Goal: Check status

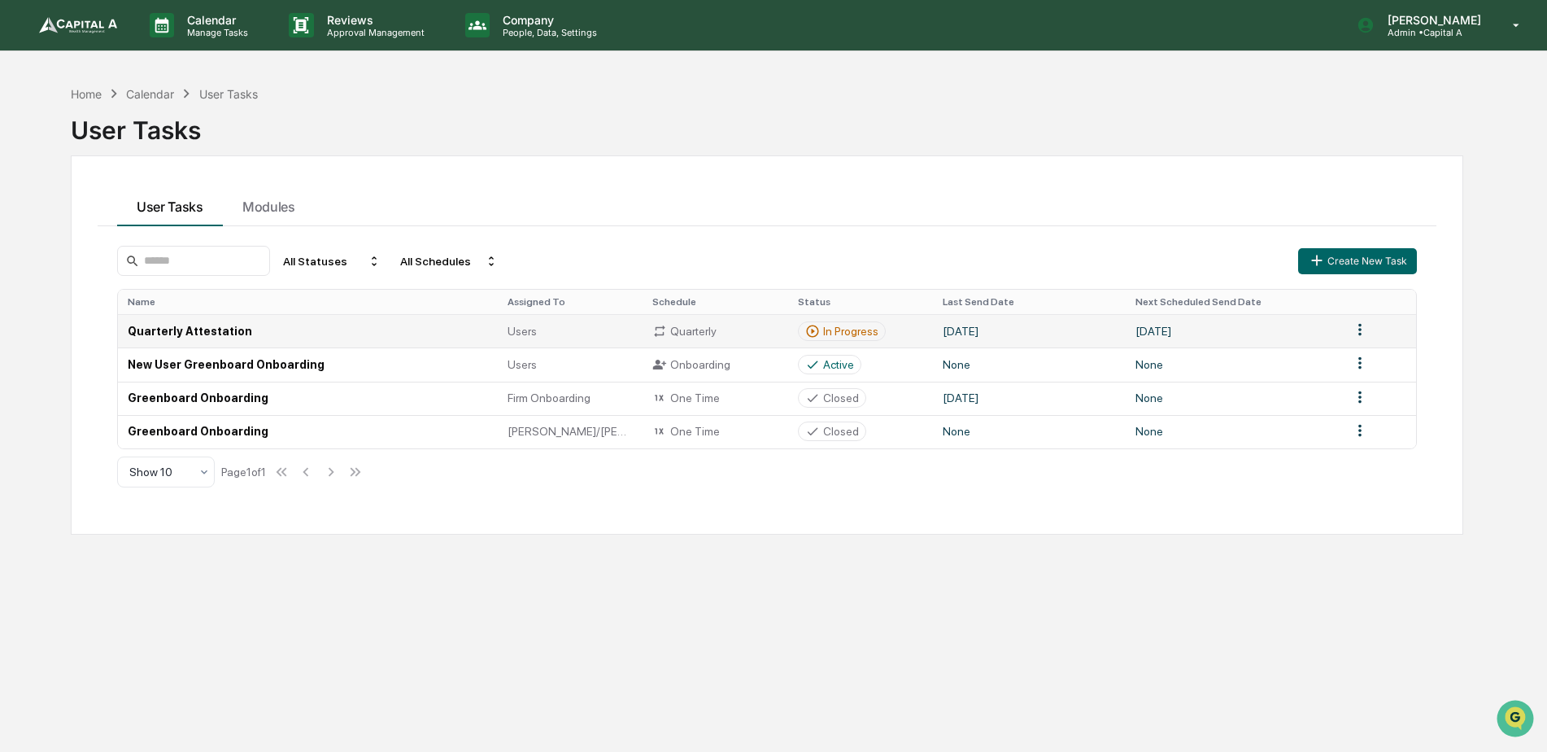
click at [681, 336] on div "Quarterly" at bounding box center [715, 331] width 126 height 15
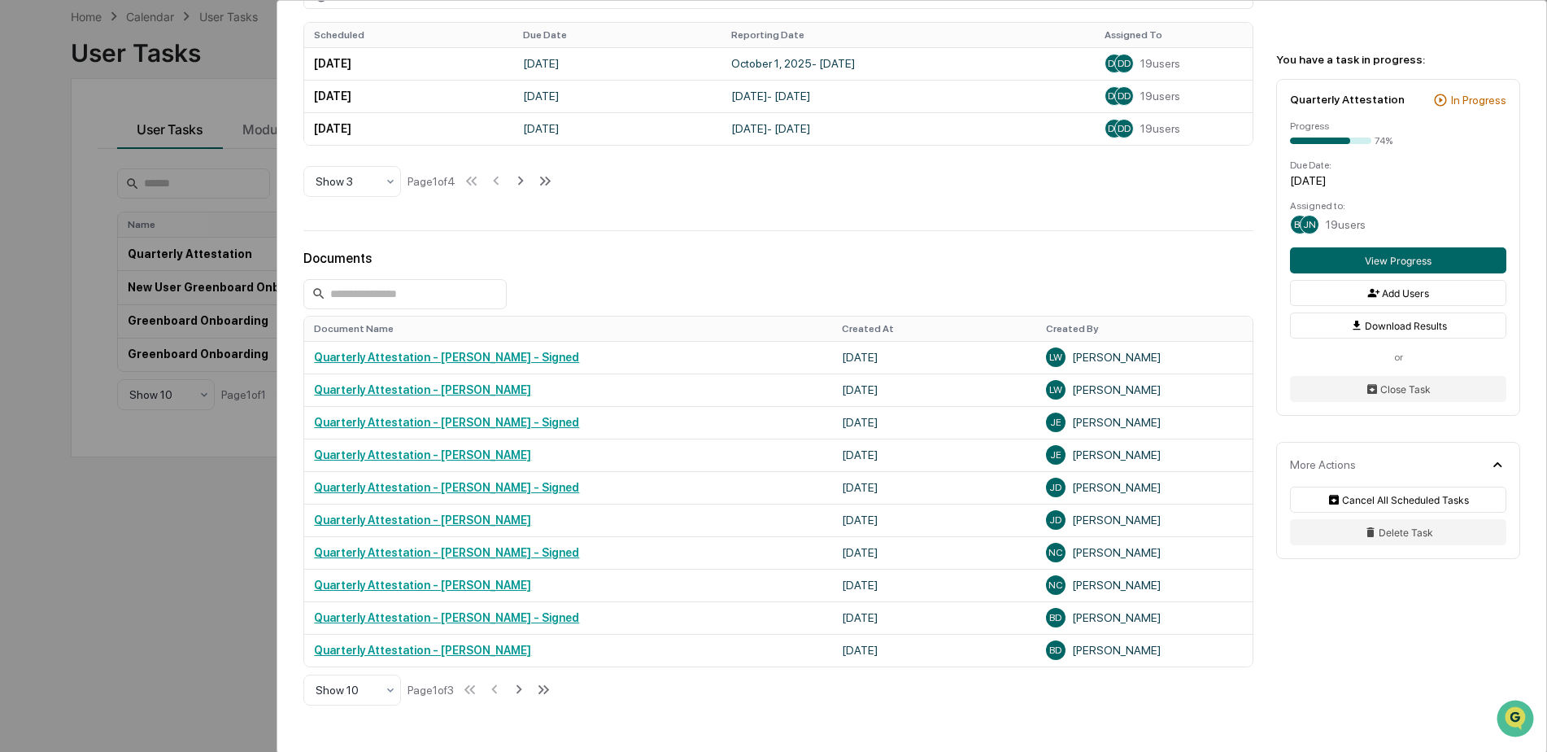
scroll to position [737, 0]
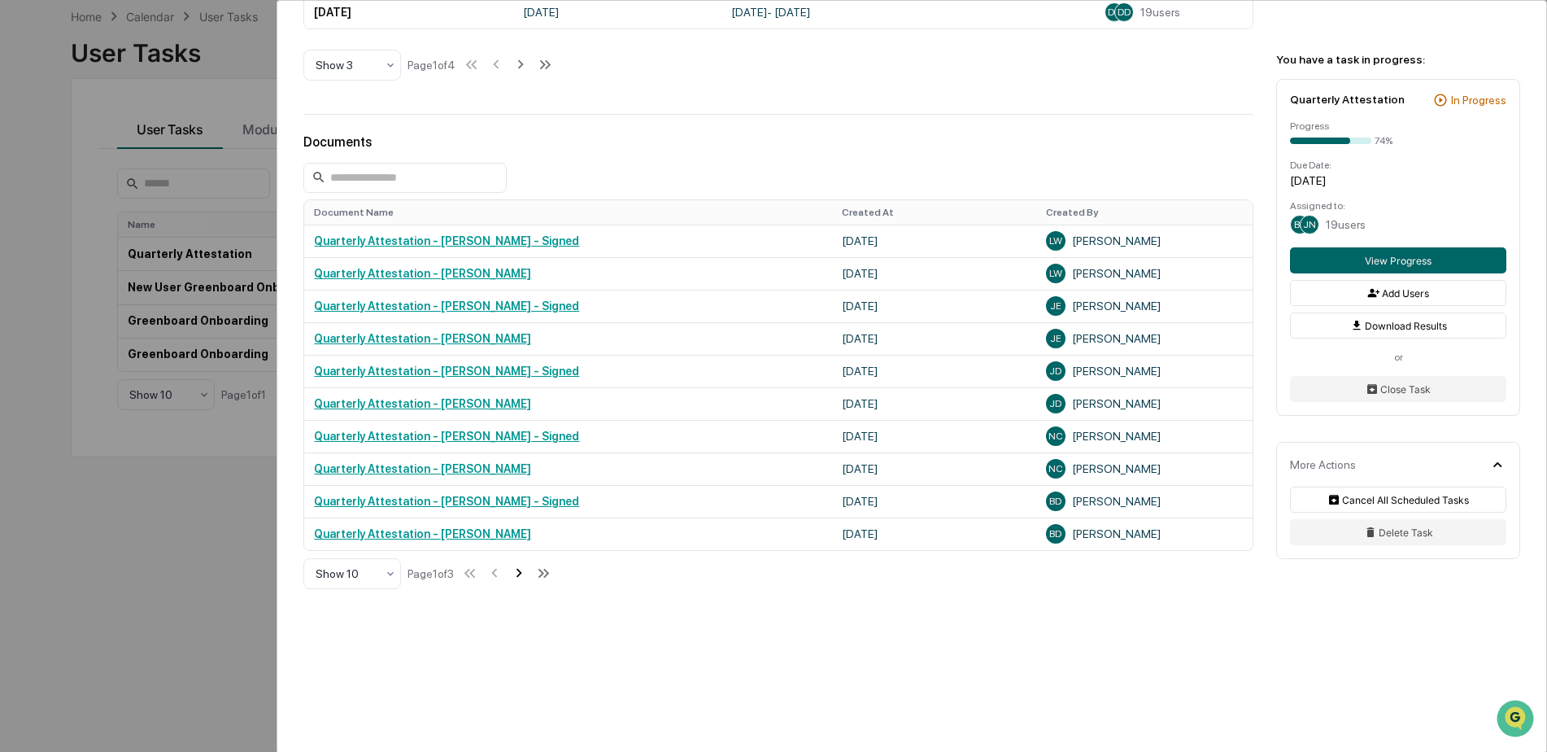
click at [526, 570] on icon at bounding box center [519, 573] width 18 height 18
click at [525, 571] on icon at bounding box center [521, 573] width 18 height 18
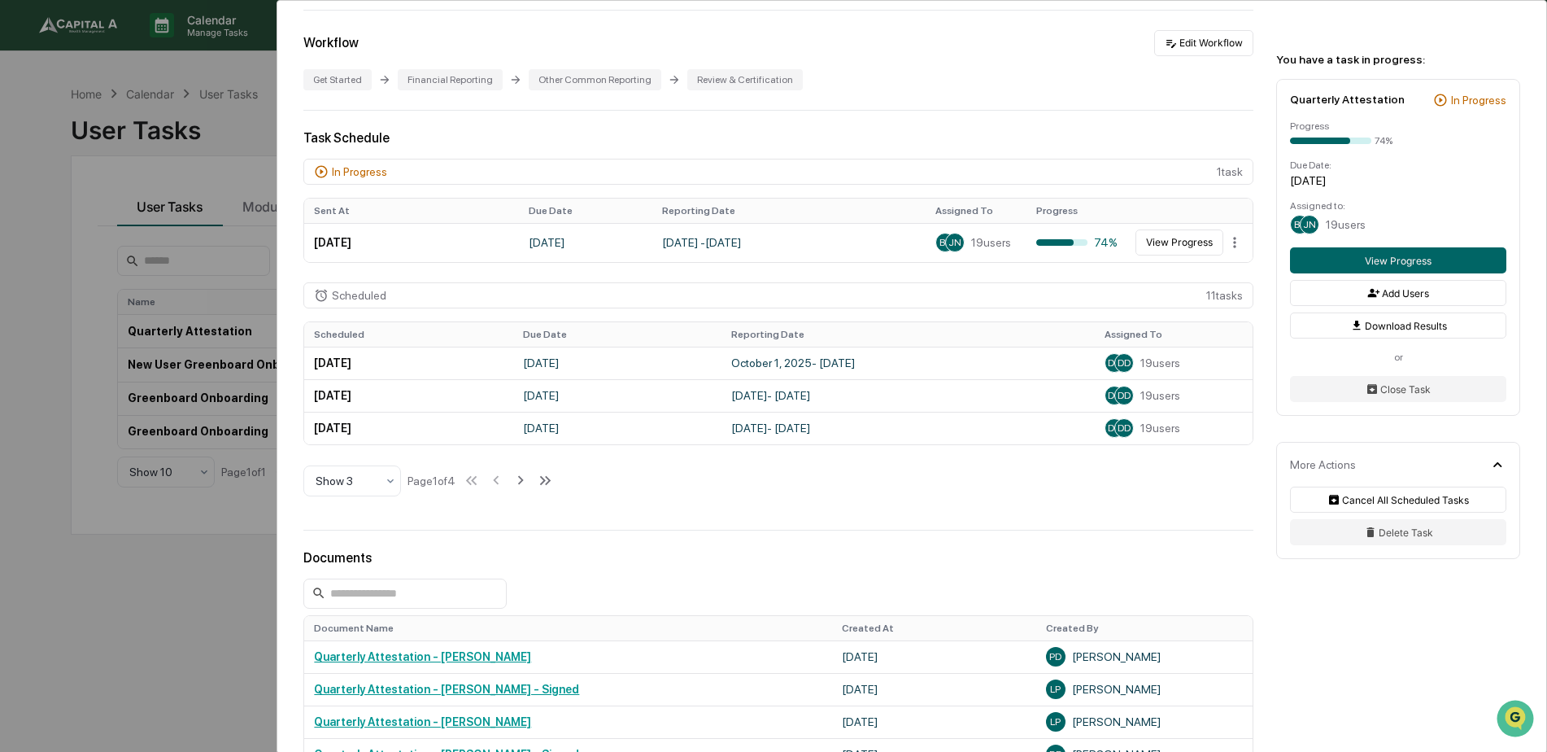
scroll to position [298, 0]
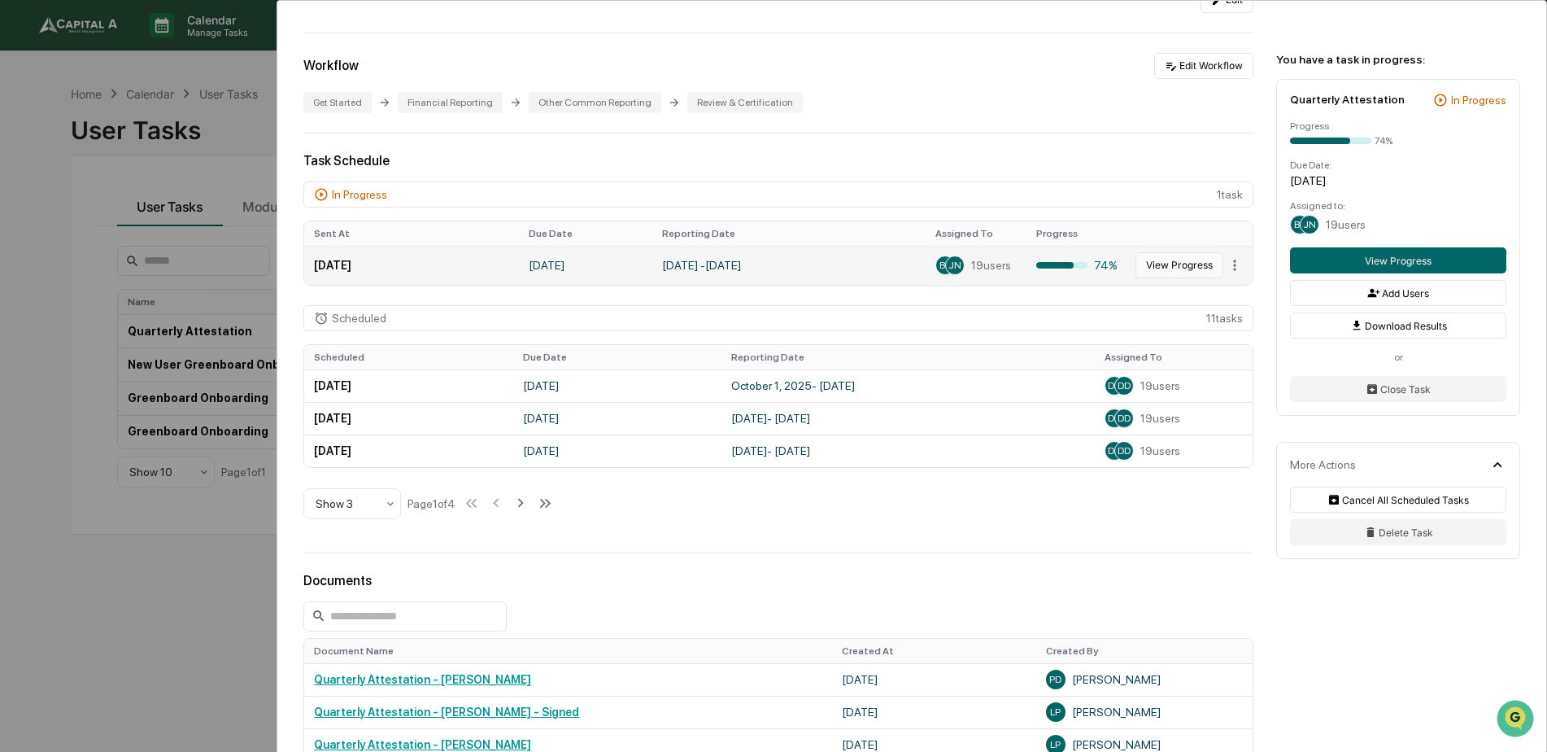
click at [1145, 267] on button "View Progress" at bounding box center [1180, 265] width 88 height 26
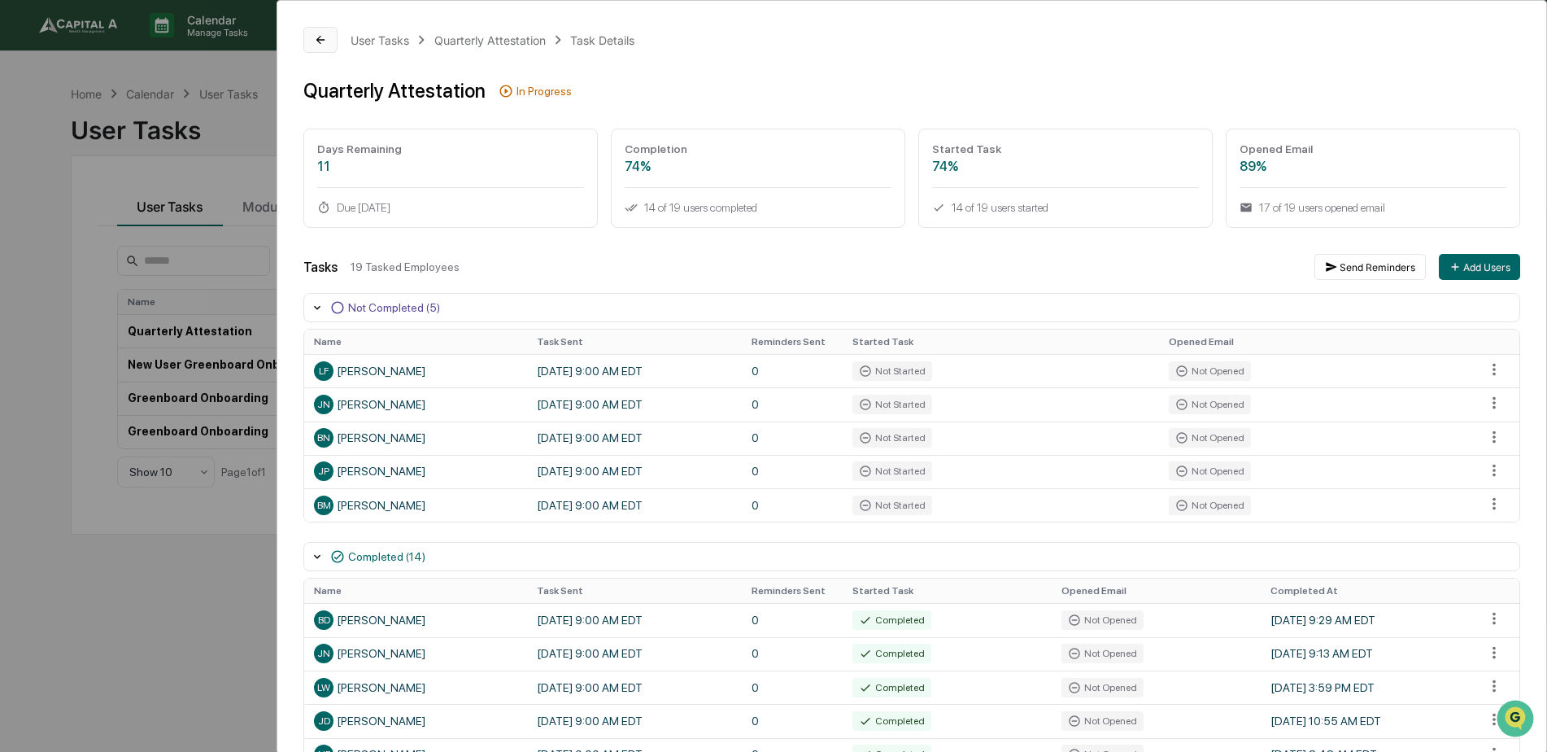
click at [304, 37] on button at bounding box center [320, 40] width 34 height 26
